Goal: Task Accomplishment & Management: Use online tool/utility

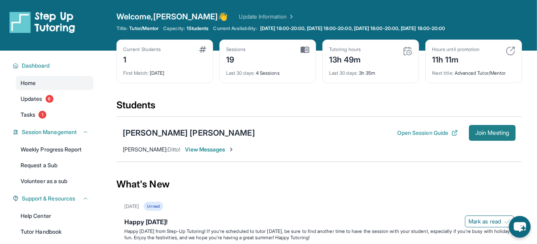
click at [496, 135] on span "Join Meeting" at bounding box center [492, 133] width 34 height 5
click at [165, 139] on div "[PERSON_NAME] [PERSON_NAME]" at bounding box center [189, 133] width 132 height 11
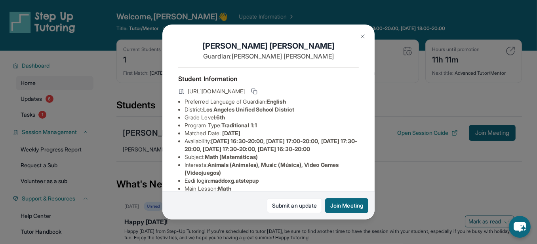
scroll to position [108, 0]
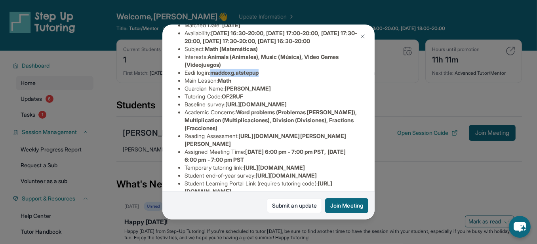
drag, startPoint x: 293, startPoint y: 129, endPoint x: 227, endPoint y: 133, distance: 65.8
click at [227, 77] on li "Eedi login : maddoxg.atstepup" at bounding box center [272, 73] width 174 height 8
copy span "maddoxg.atstepup"
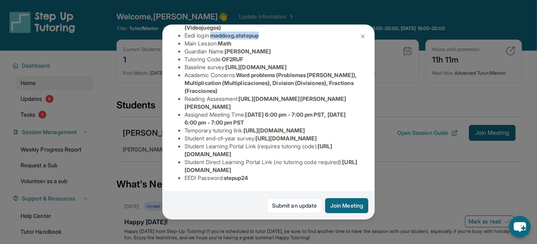
scroll to position [392, 0]
drag, startPoint x: 277, startPoint y: 165, endPoint x: 246, endPoint y: 166, distance: 30.9
click at [246, 175] on span "stepup24" at bounding box center [236, 178] width 25 height 7
copy span "stepup24"
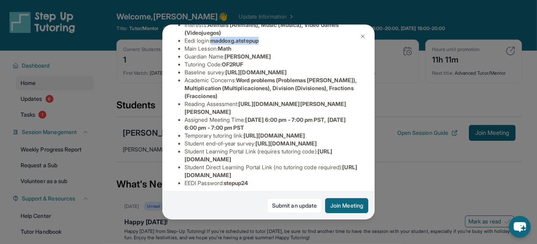
drag, startPoint x: 292, startPoint y: 99, endPoint x: 228, endPoint y: 101, distance: 64.2
click at [228, 45] on li "Eedi login : maddoxg.atstepup" at bounding box center [272, 41] width 174 height 8
copy span "maddoxg.atstepup"
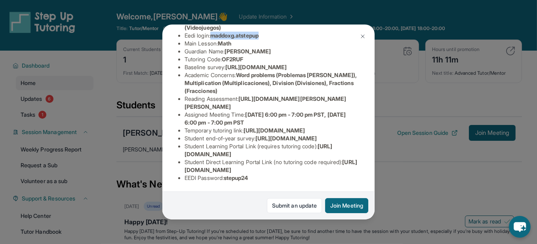
scroll to position [392, 0]
drag, startPoint x: 279, startPoint y: 168, endPoint x: 246, endPoint y: 169, distance: 33.7
click at [246, 169] on div "Student Information [URL][DOMAIN_NAME] Preferred Language of Guardian: English …" at bounding box center [268, 55] width 181 height 266
copy span "stepup24"
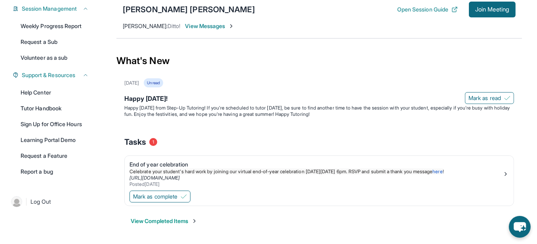
scroll to position [216, 0]
click at [88, 168] on link "Report a bug" at bounding box center [55, 172] width 78 height 14
